Goal: Task Accomplishment & Management: Manage account settings

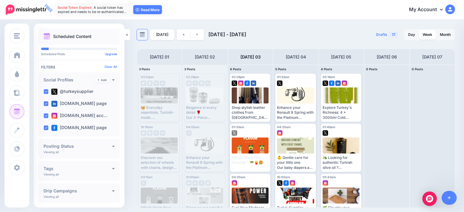
click at [143, 36] on img at bounding box center [141, 34] width 5 height 5
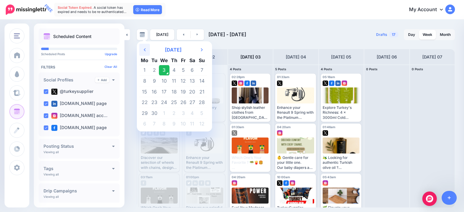
click at [144, 47] on icon "Previous Month" at bounding box center [145, 49] width 2 height 5
click at [202, 89] on td "15" at bounding box center [202, 91] width 11 height 11
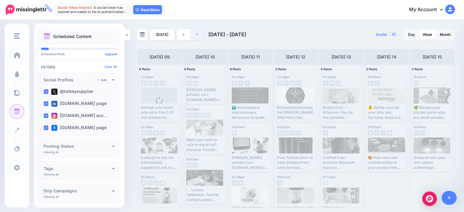
click at [197, 34] on link at bounding box center [198, 34] width 14 height 11
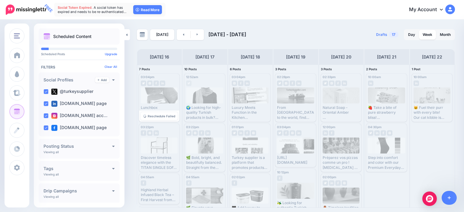
click at [168, 84] on div at bounding box center [159, 81] width 37 height 5
click at [437, 11] on link "My Account" at bounding box center [429, 9] width 52 height 15
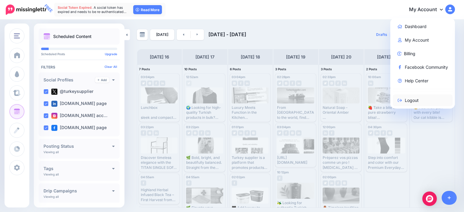
click at [412, 99] on link "Logout" at bounding box center [422, 100] width 60 height 12
